Goal: Information Seeking & Learning: Learn about a topic

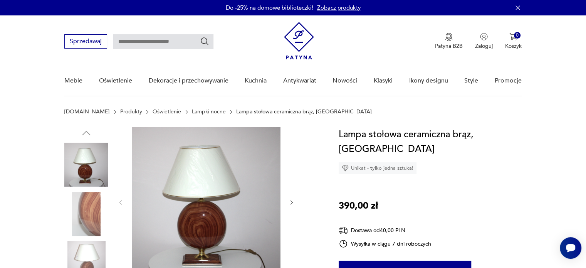
scroll to position [77, 0]
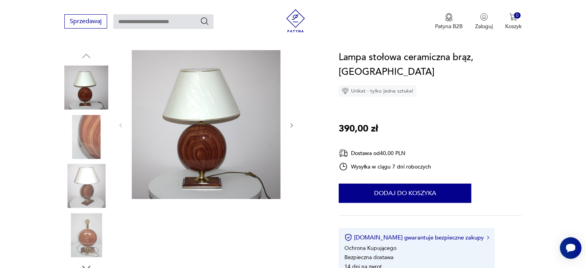
click at [291, 124] on icon "button" at bounding box center [291, 125] width 2 height 5
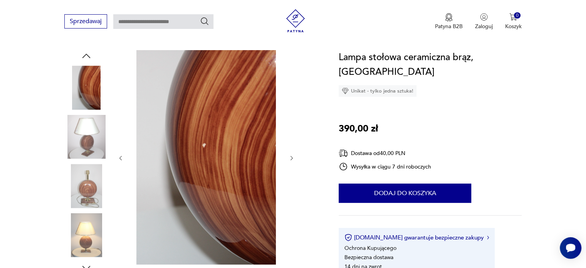
click at [288, 159] on icon "button" at bounding box center [291, 158] width 7 height 7
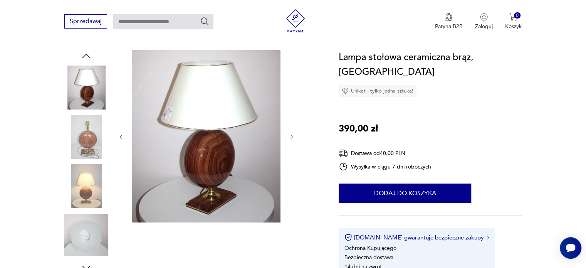
click at [288, 137] on icon "button" at bounding box center [291, 137] width 7 height 7
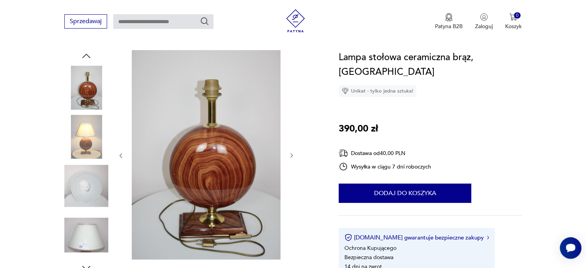
click at [292, 18] on img at bounding box center [295, 20] width 23 height 23
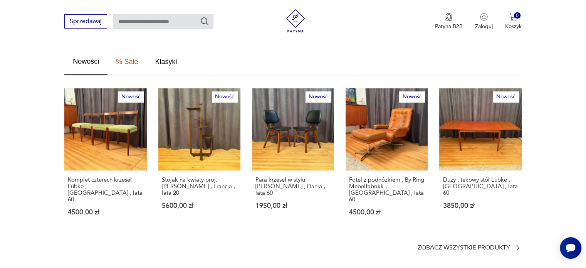
scroll to position [462, 0]
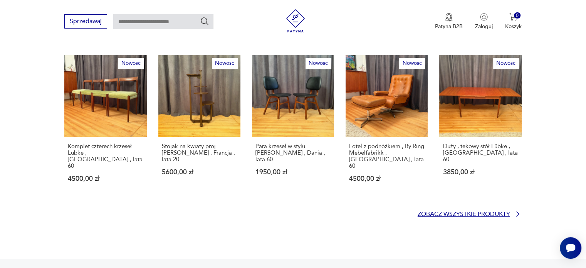
click at [479, 211] on p "Zobacz wszystkie produkty" at bounding box center [463, 213] width 92 height 5
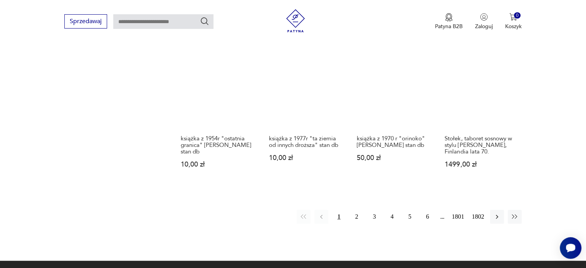
scroll to position [639, 0]
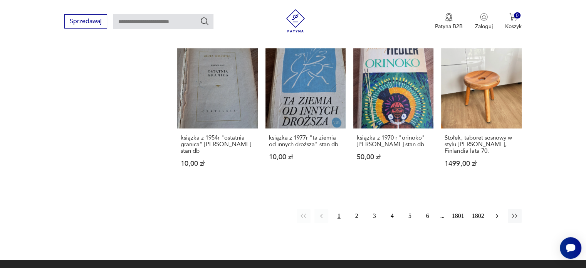
click at [496, 214] on button "button" at bounding box center [497, 216] width 14 height 14
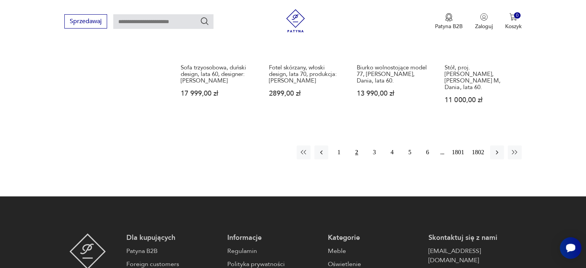
scroll to position [716, 0]
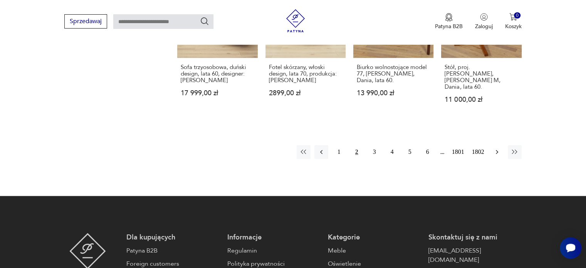
click at [499, 148] on icon "button" at bounding box center [497, 152] width 8 height 8
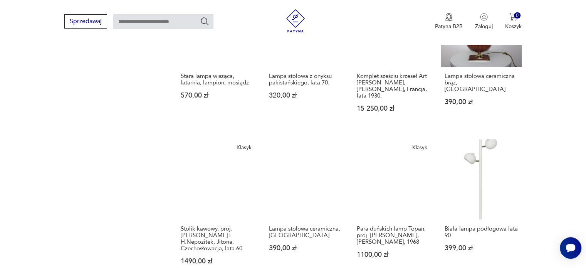
scroll to position [600, 0]
